Goal: Browse casually: Explore the website without a specific task or goal

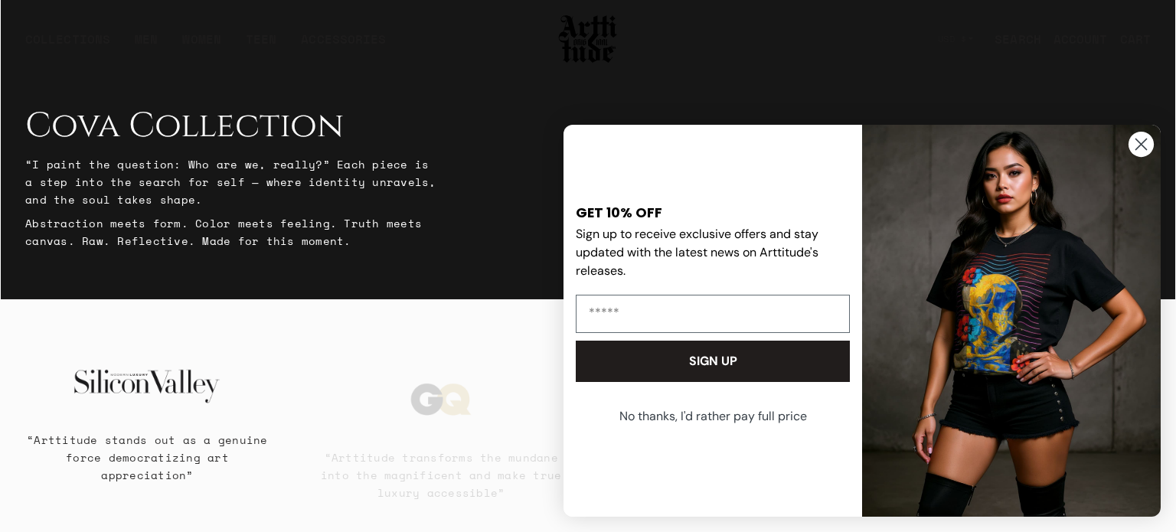
scroll to position [528, 0]
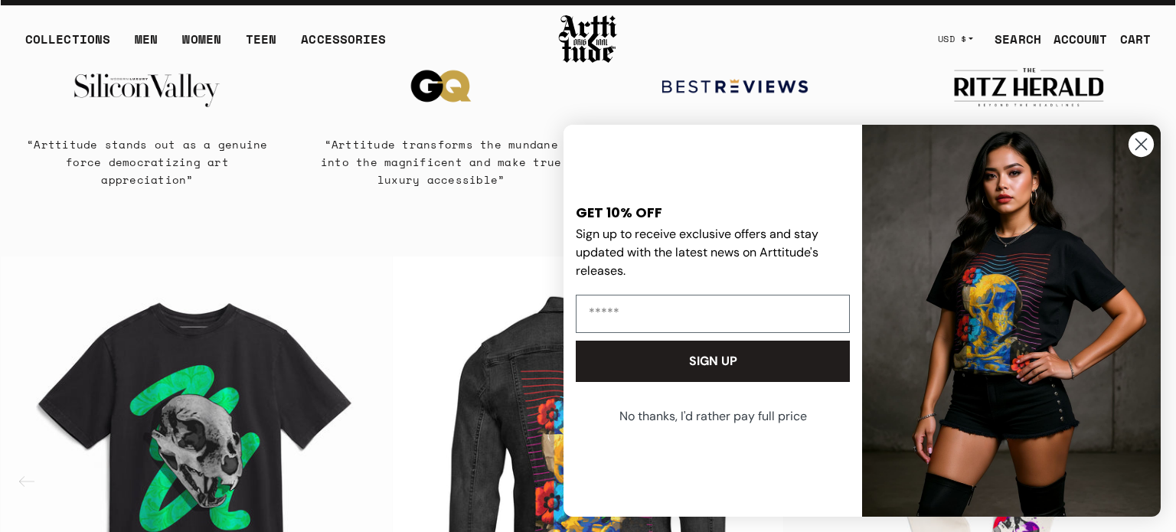
click at [1156, 144] on img "FLYOUT Form" at bounding box center [1011, 321] width 298 height 392
click at [1153, 142] on circle "Close dialog" at bounding box center [1140, 144] width 25 height 25
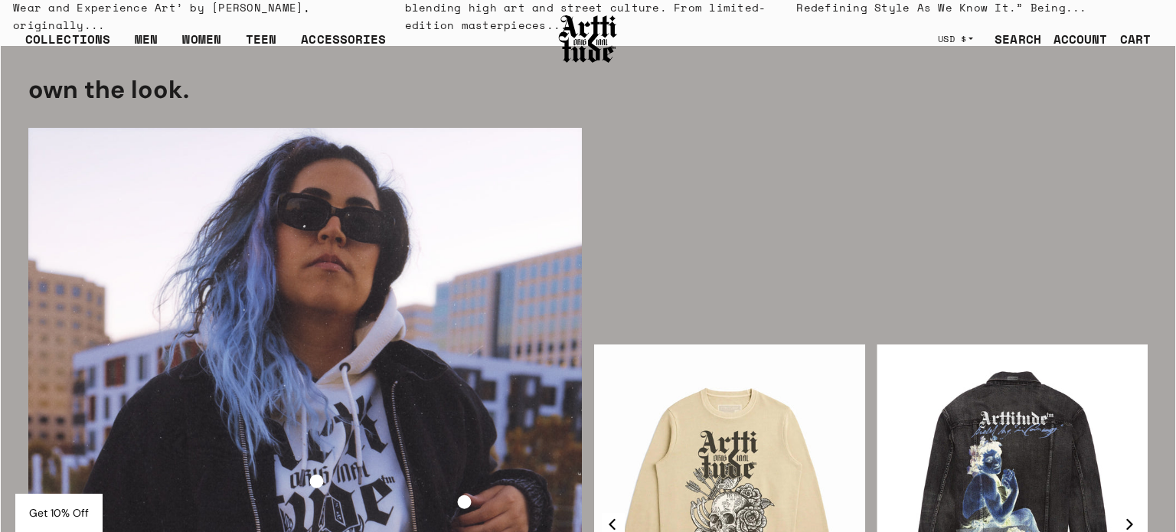
scroll to position [0, 0]
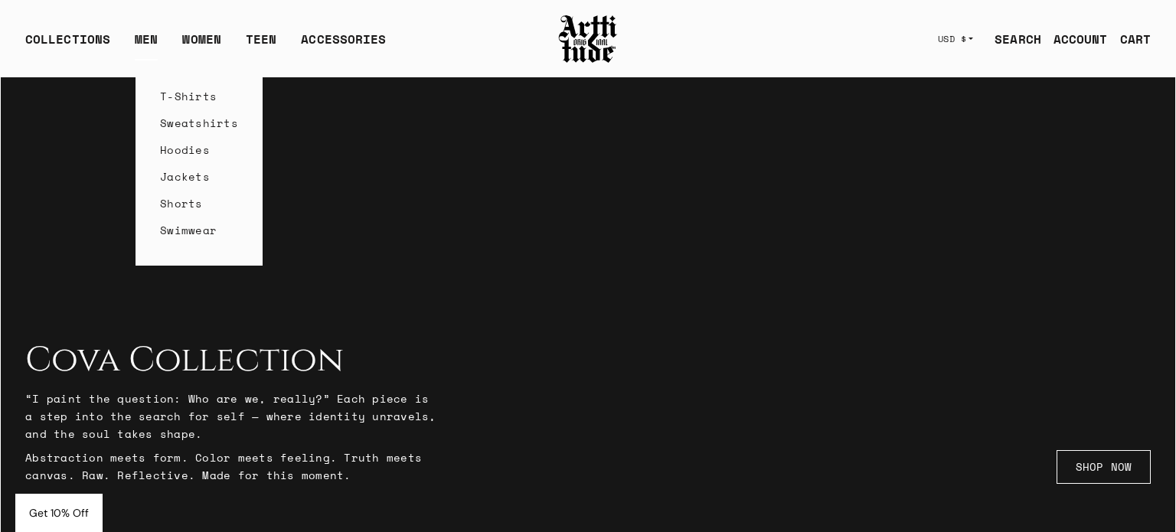
click at [179, 90] on link "T-Shirts" at bounding box center [199, 96] width 78 height 27
click at [176, 143] on link "Hoodies" at bounding box center [199, 149] width 78 height 27
click at [179, 176] on link "Jackets" at bounding box center [199, 176] width 78 height 27
click at [180, 199] on link "Shorts" at bounding box center [199, 203] width 78 height 27
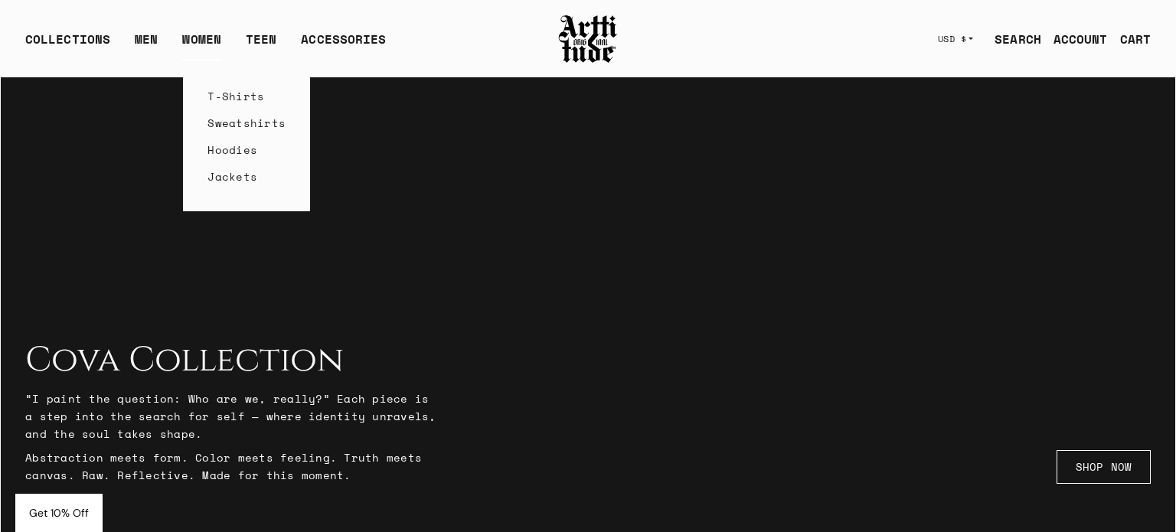
click at [229, 145] on link "Hoodies" at bounding box center [246, 149] width 78 height 27
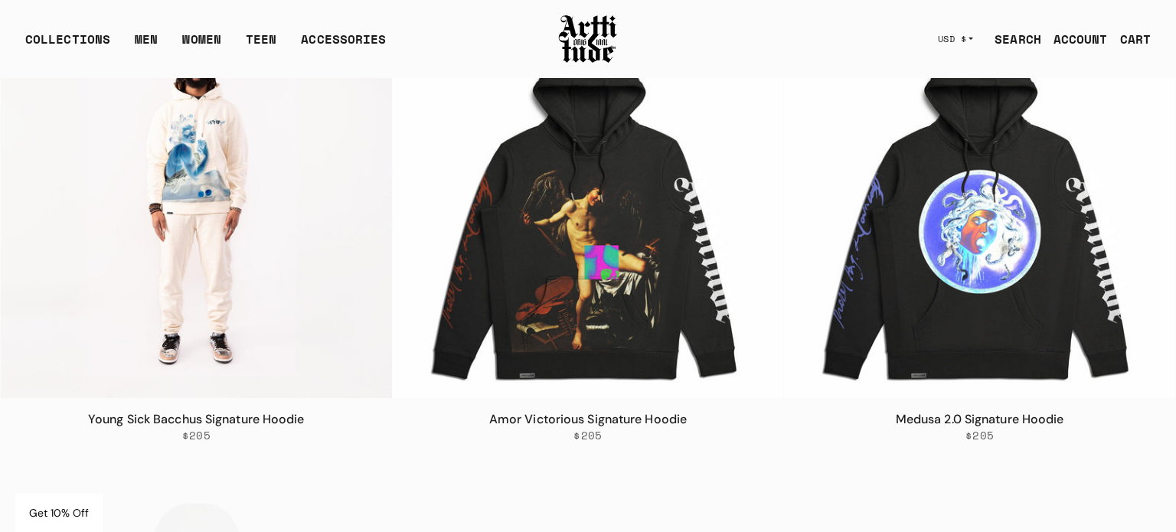
scroll to position [4540, 0]
